Goal: Task Accomplishment & Management: Manage account settings

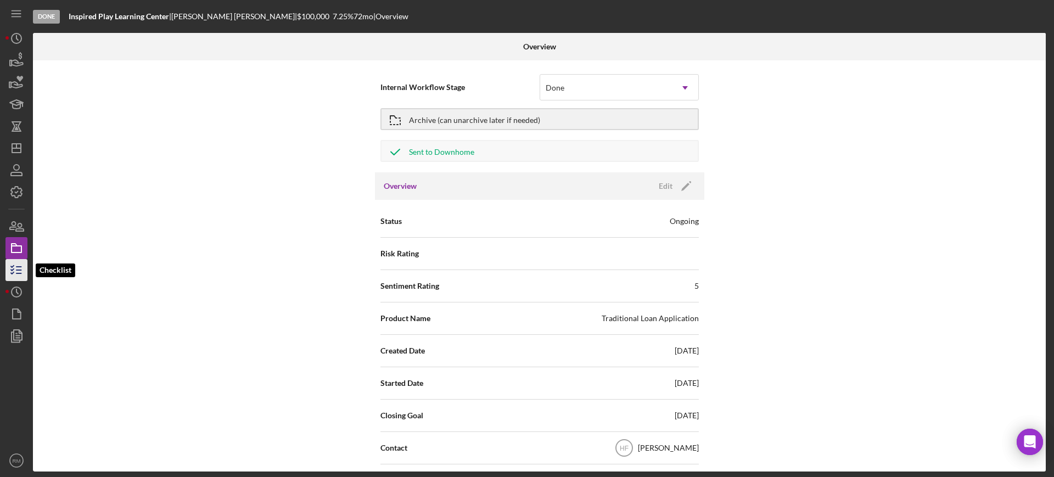
click at [15, 268] on icon "button" at bounding box center [16, 269] width 27 height 27
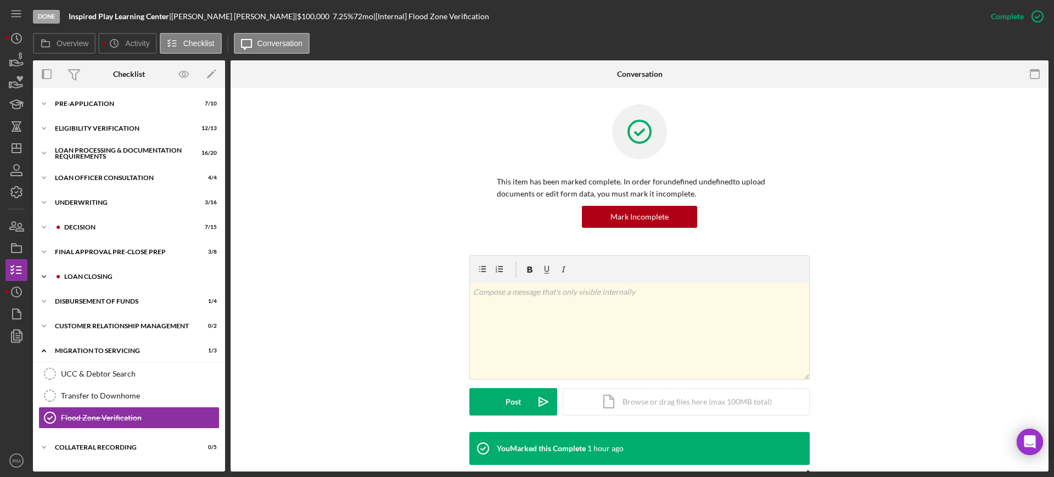
click at [142, 275] on div "Loan Closing" at bounding box center [137, 276] width 147 height 7
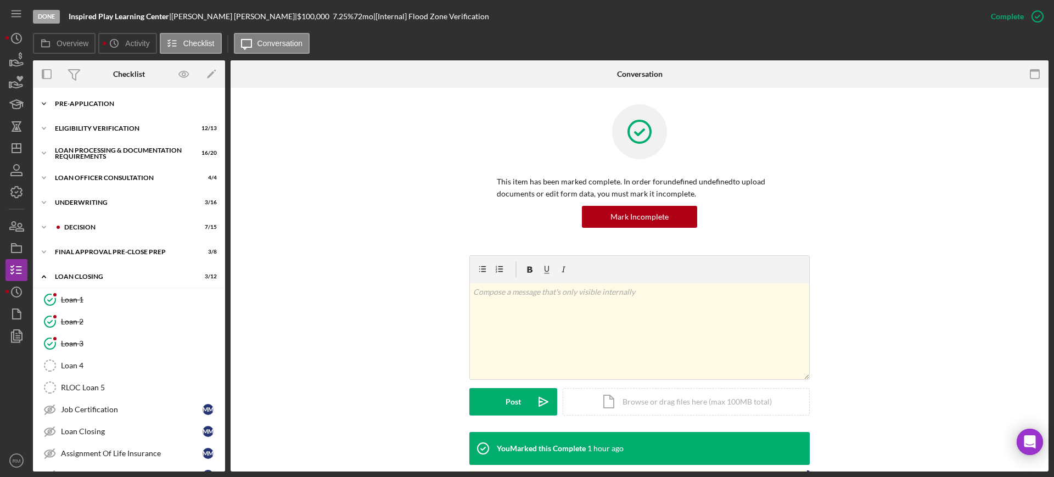
click at [111, 105] on div "Pre-Application" at bounding box center [133, 103] width 156 height 7
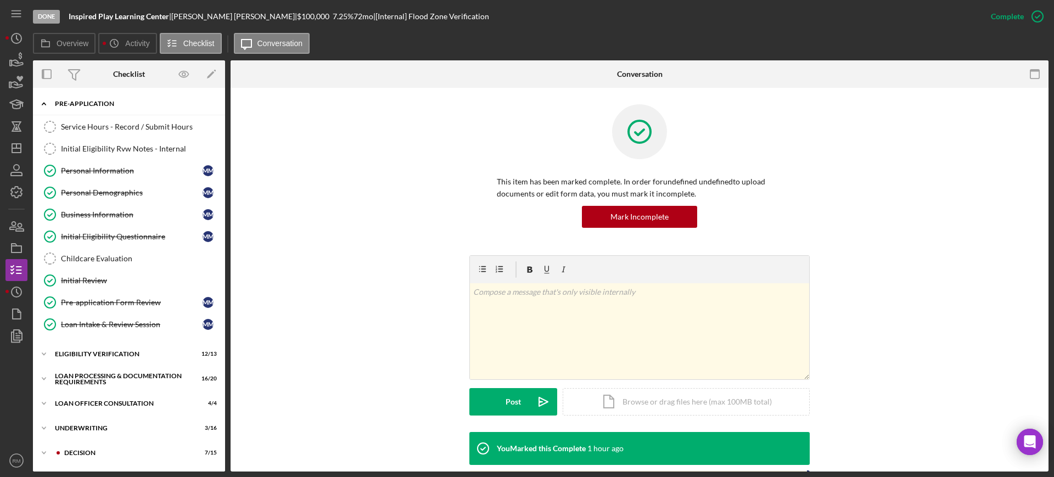
click at [111, 105] on div "Pre-Application" at bounding box center [133, 103] width 156 height 7
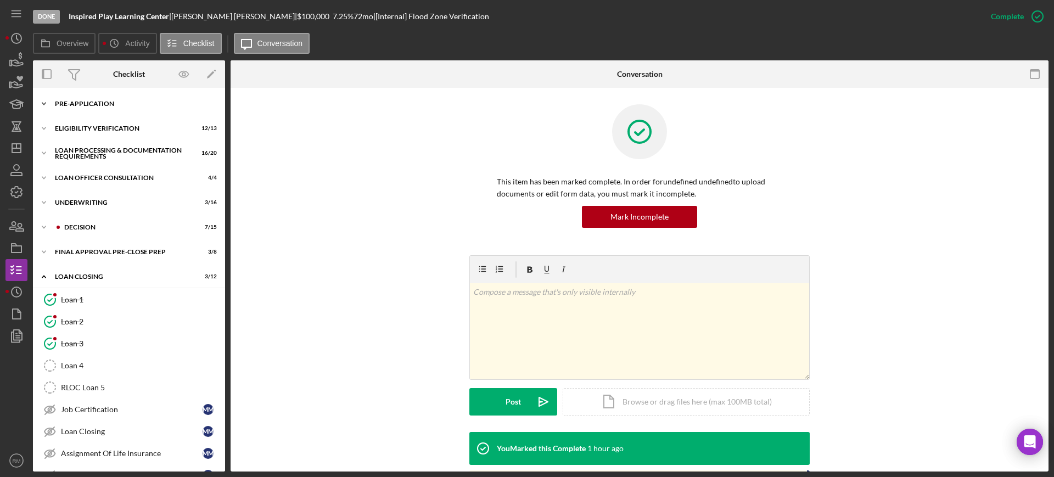
click at [111, 105] on div "Pre-Application" at bounding box center [133, 103] width 156 height 7
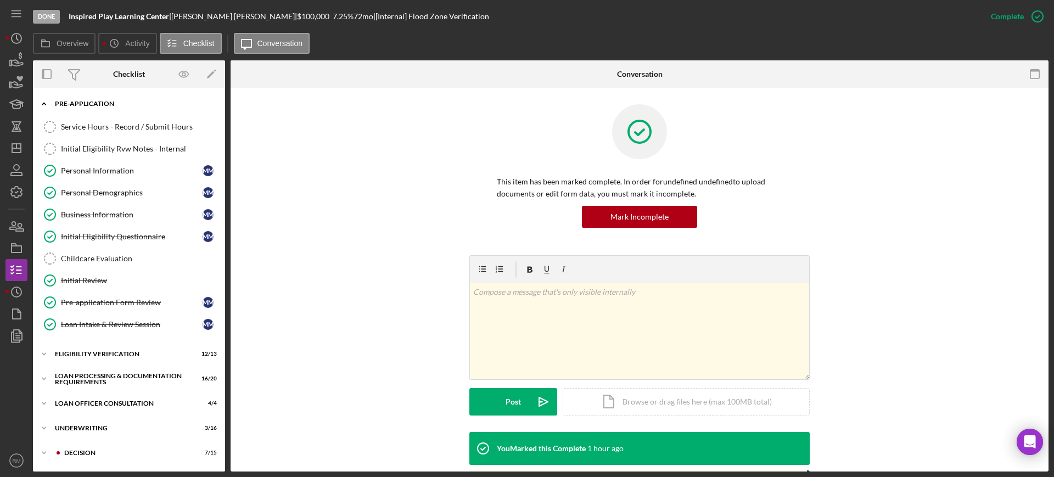
click at [111, 105] on div "Pre-Application" at bounding box center [133, 103] width 156 height 7
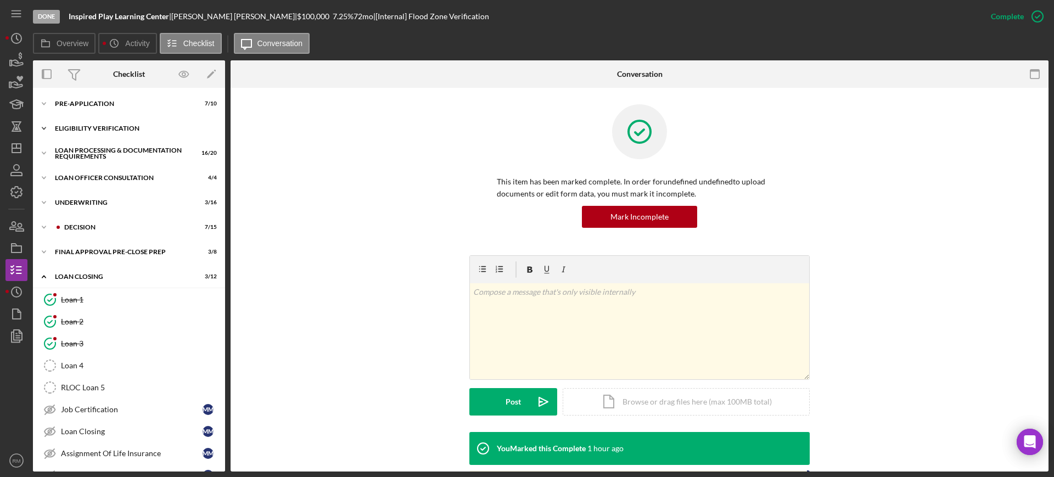
click at [112, 125] on div "Eligibility Verification" at bounding box center [133, 128] width 156 height 7
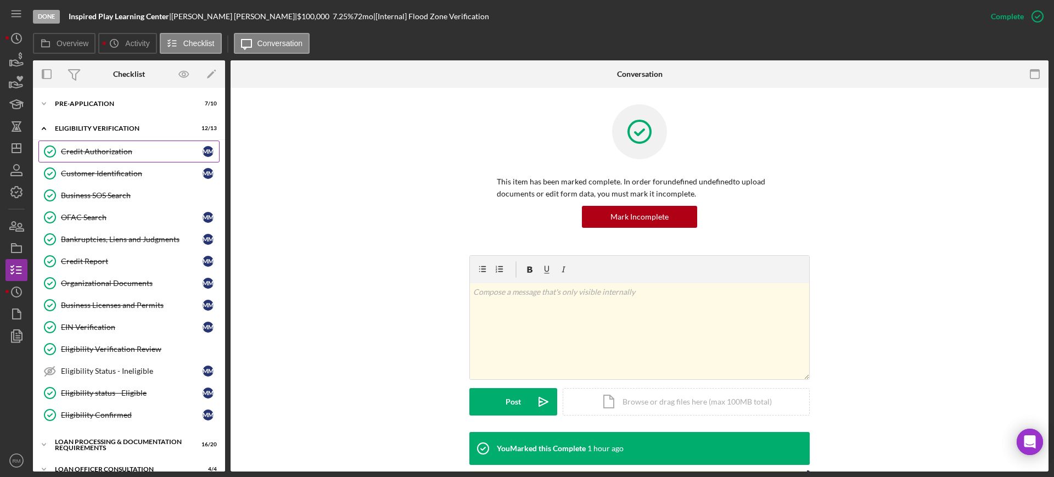
click at [117, 141] on link "Credit Authorization Credit Authorization M M" at bounding box center [128, 151] width 181 height 22
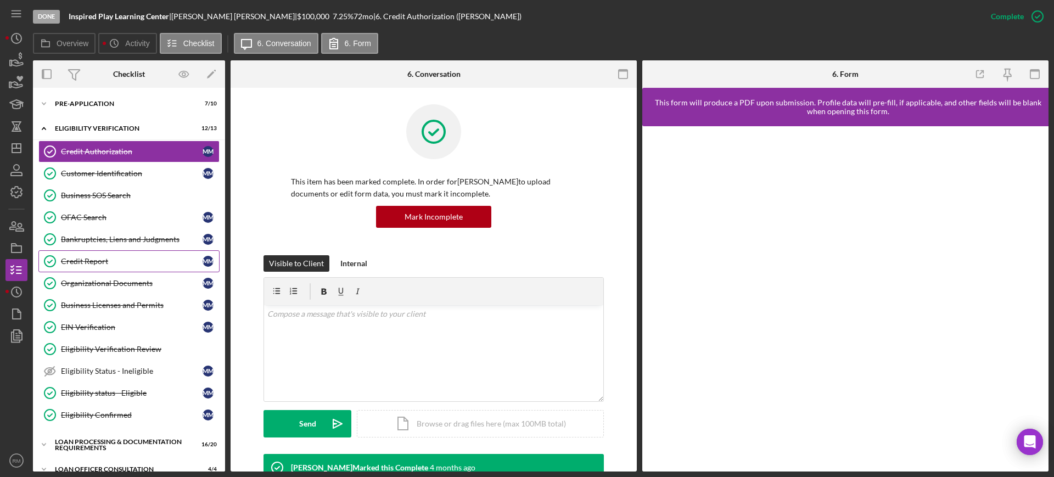
click at [106, 264] on div "Credit Report" at bounding box center [132, 261] width 142 height 9
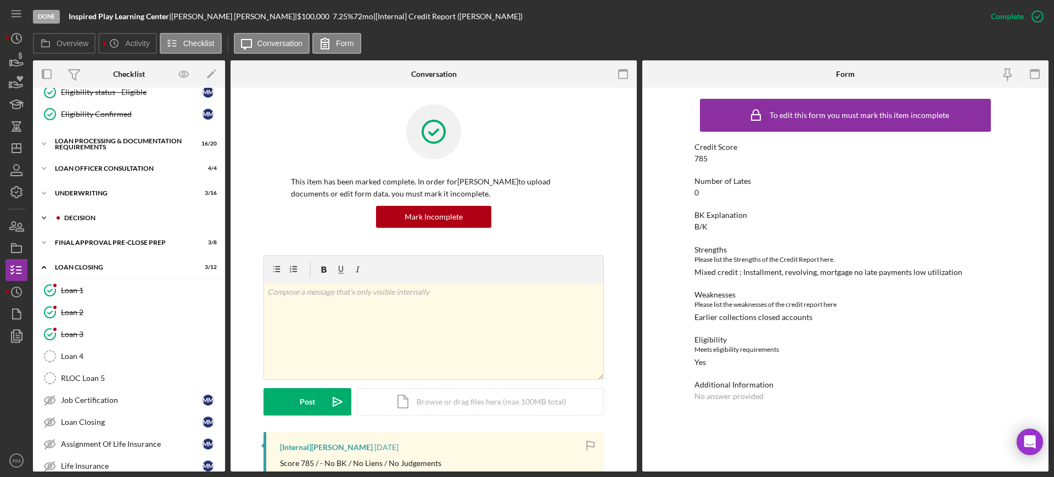
scroll to position [301, 0]
click at [93, 190] on div "Underwriting" at bounding box center [133, 192] width 156 height 7
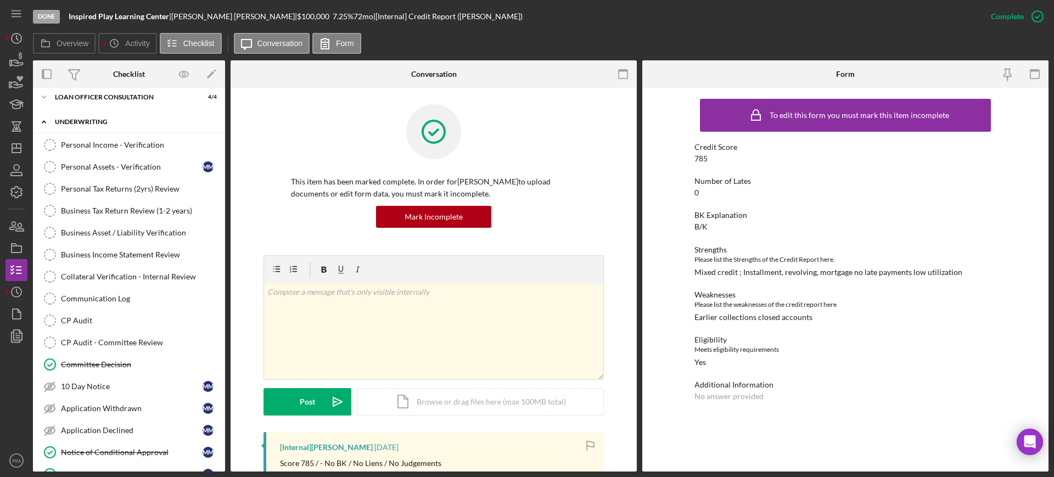
scroll to position [386, 0]
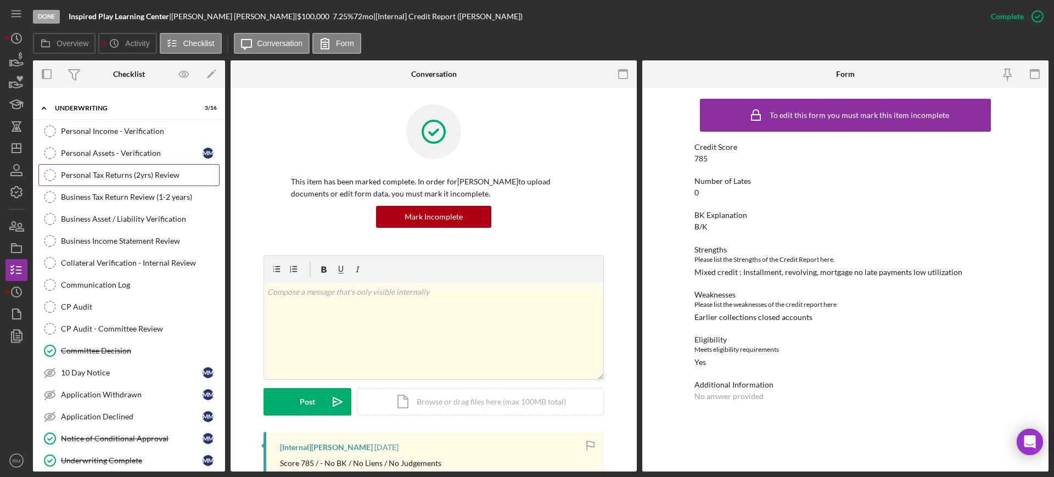
click at [114, 183] on link "Personal Tax Returns (2yrs) Review Personal Tax Returns (2yrs) Review" at bounding box center [128, 175] width 181 height 22
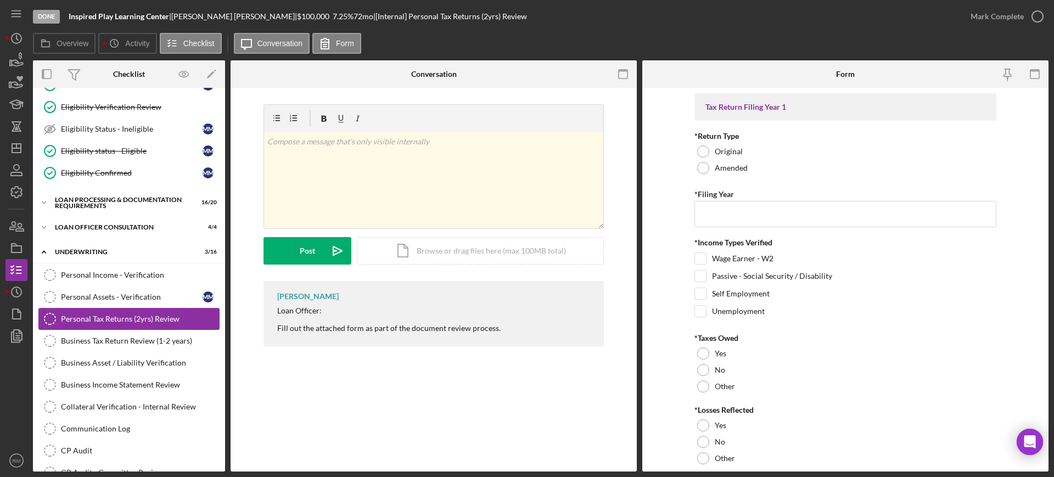
scroll to position [245, 0]
